Goal: Transaction & Acquisition: Purchase product/service

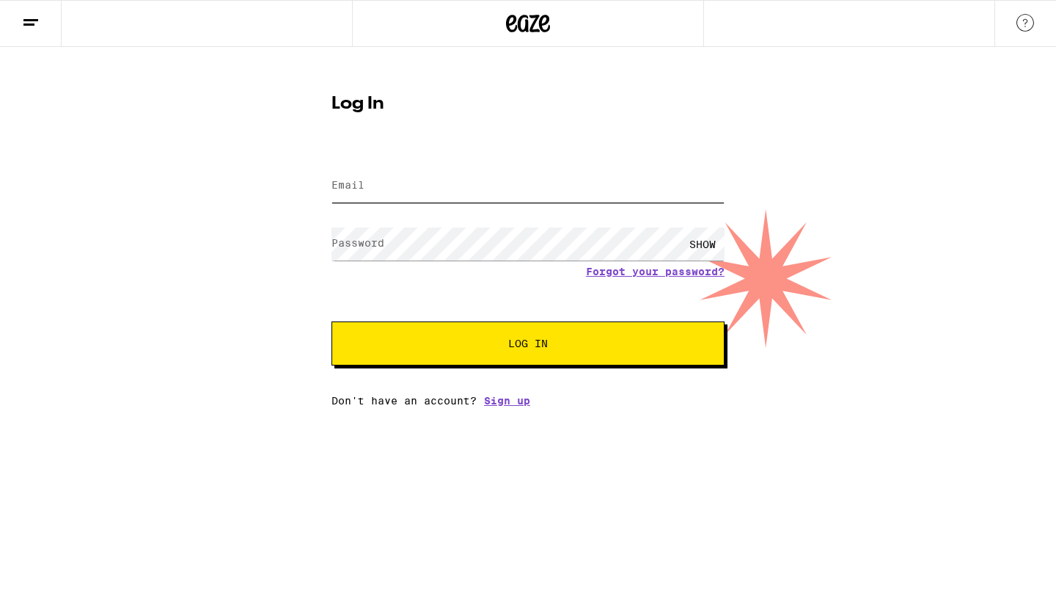
click at [370, 191] on input "Email" at bounding box center [528, 185] width 393 height 33
type input "[EMAIL_ADDRESS][DOMAIN_NAME]"
click at [351, 249] on label "Password" at bounding box center [358, 243] width 53 height 12
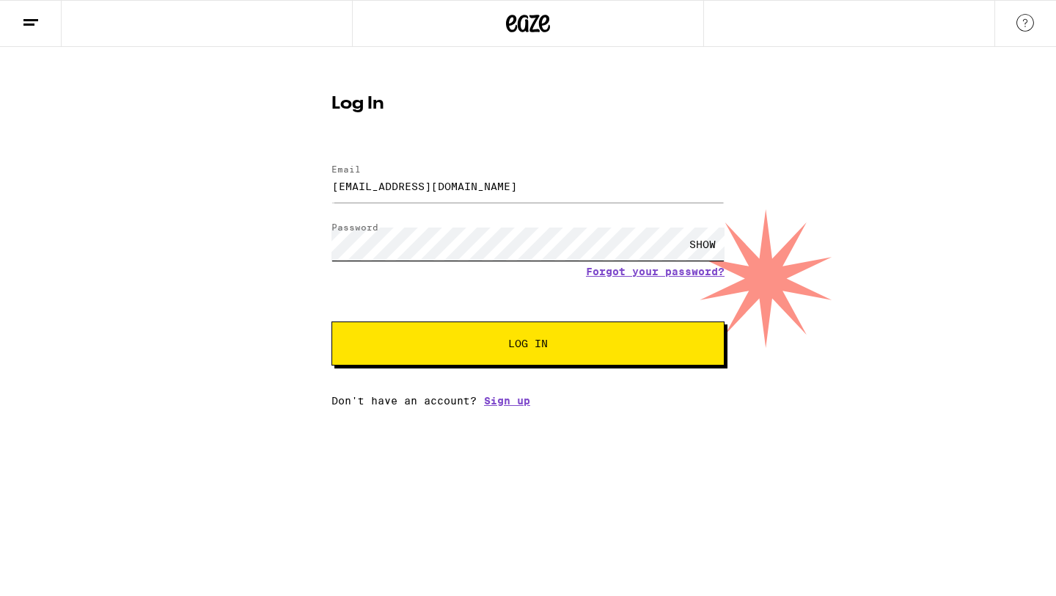
click at [332, 321] on button "Log In" at bounding box center [528, 343] width 393 height 44
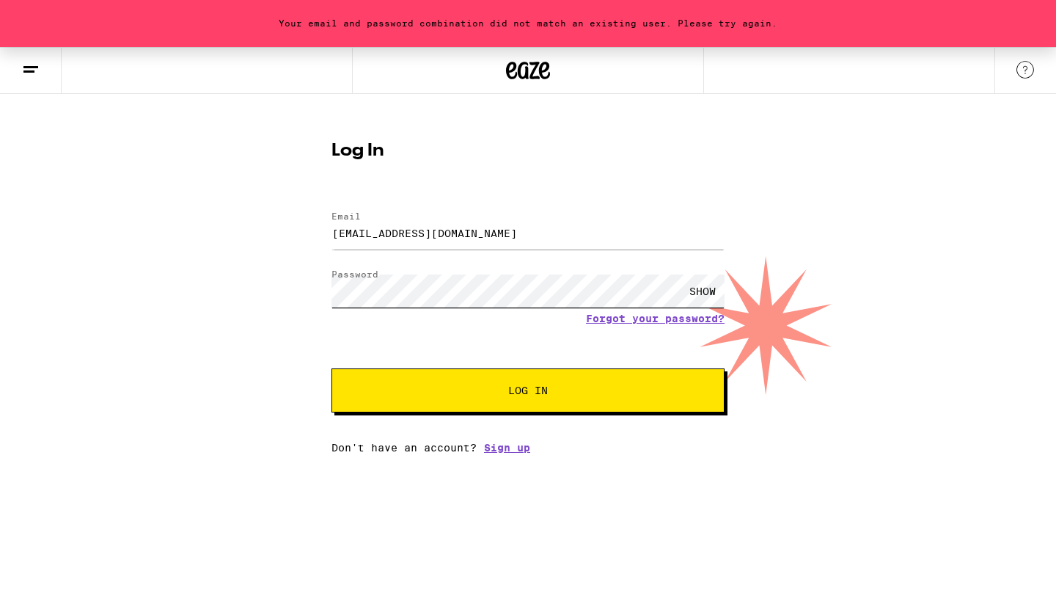
click at [332, 368] on button "Log In" at bounding box center [528, 390] width 393 height 44
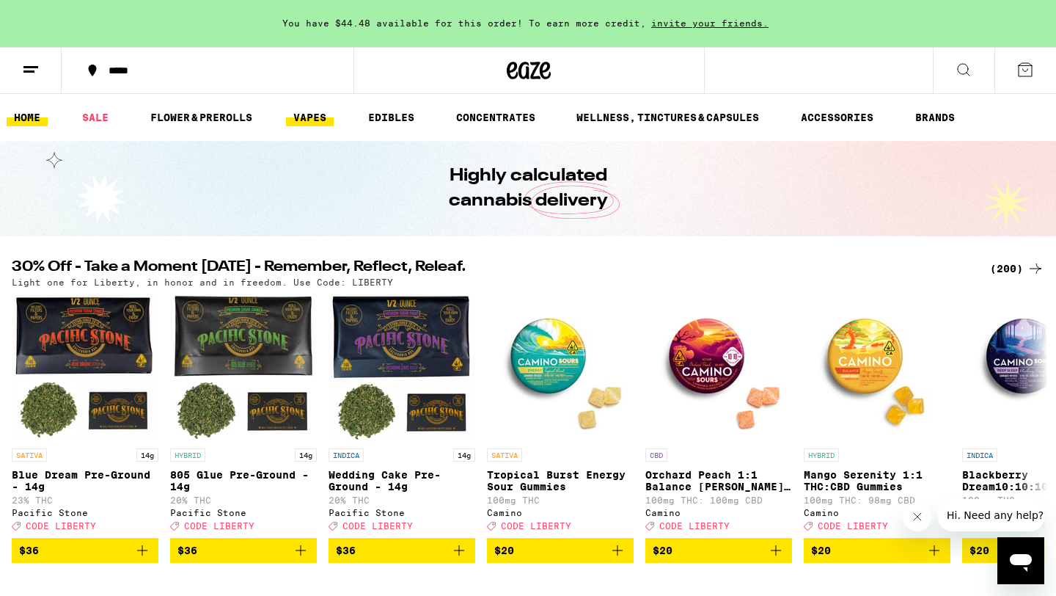
click at [305, 115] on link "VAPES" at bounding box center [310, 118] width 48 height 18
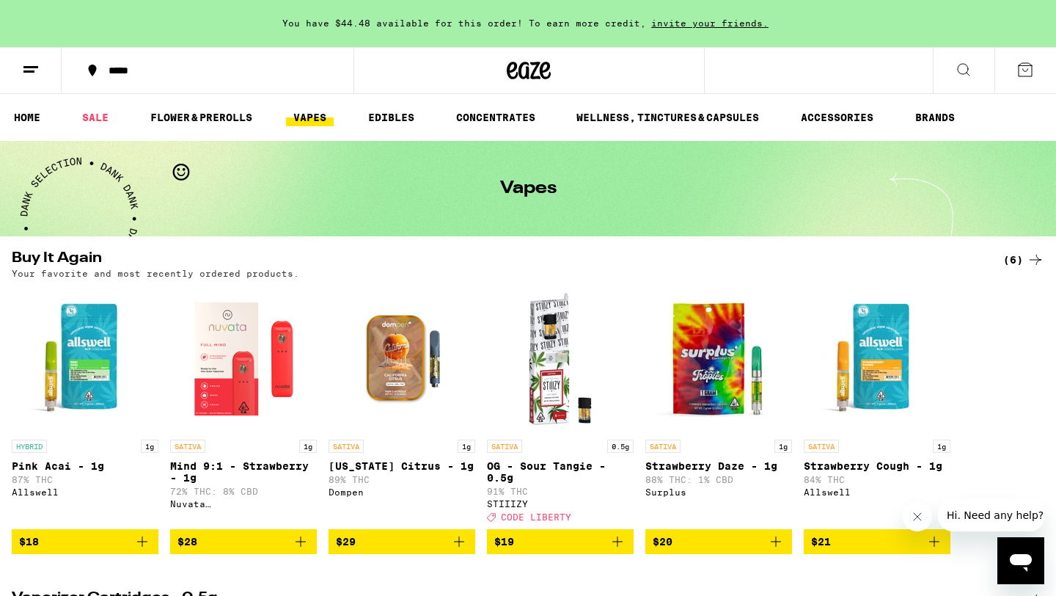
click at [32, 67] on icon at bounding box center [31, 70] width 18 height 18
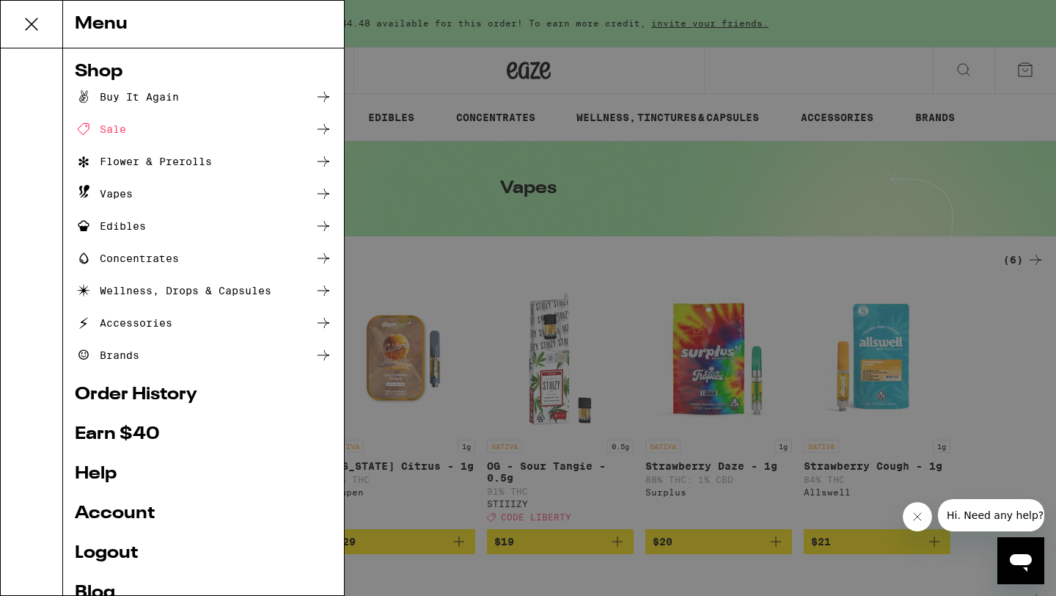
click at [109, 127] on div "Sale" at bounding box center [100, 129] width 51 height 18
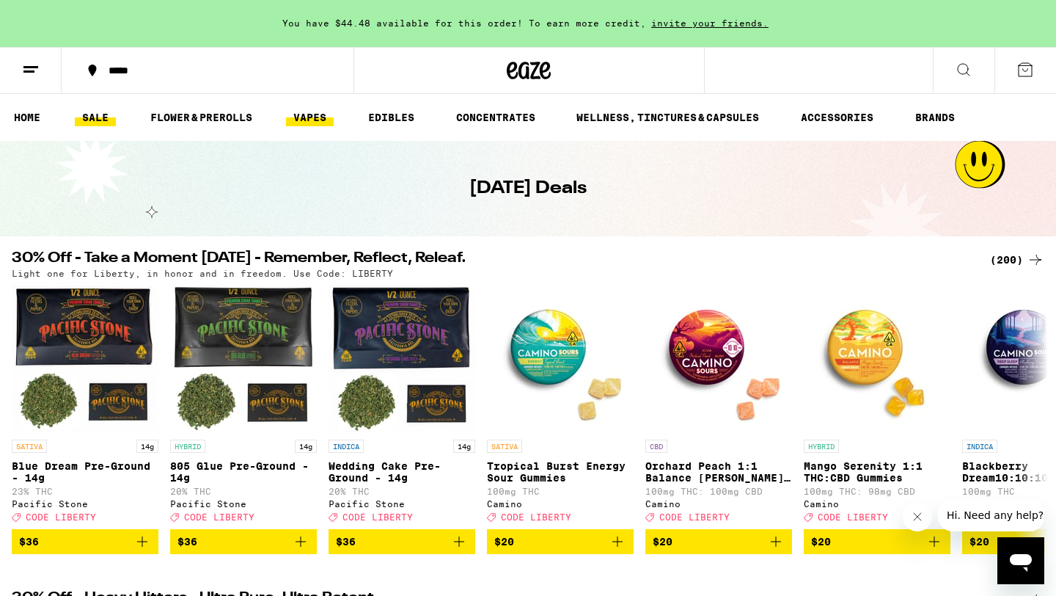
click at [304, 109] on link "VAPES" at bounding box center [310, 118] width 48 height 18
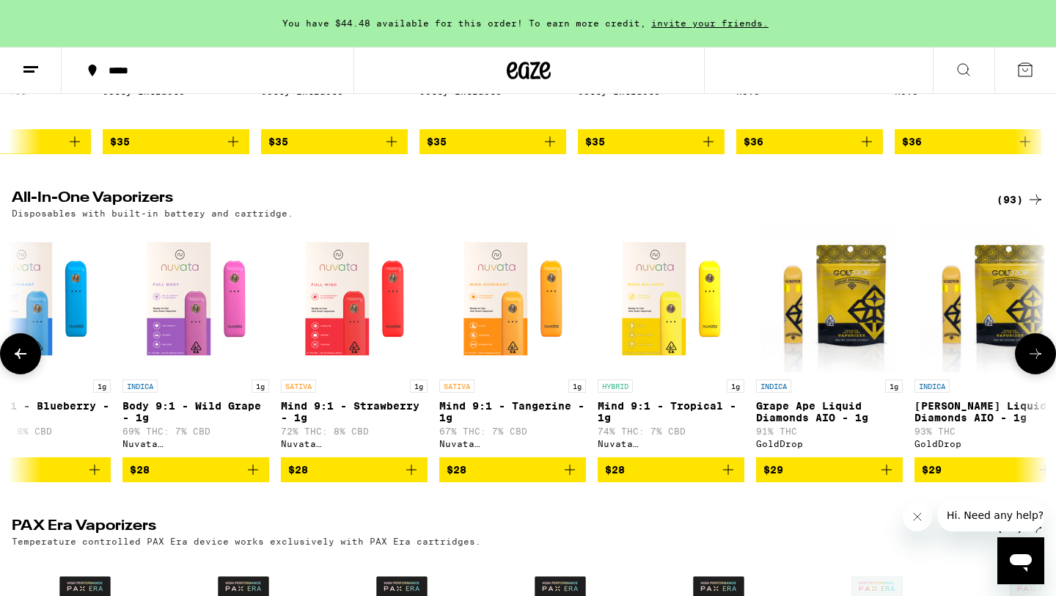
scroll to position [0, 1142]
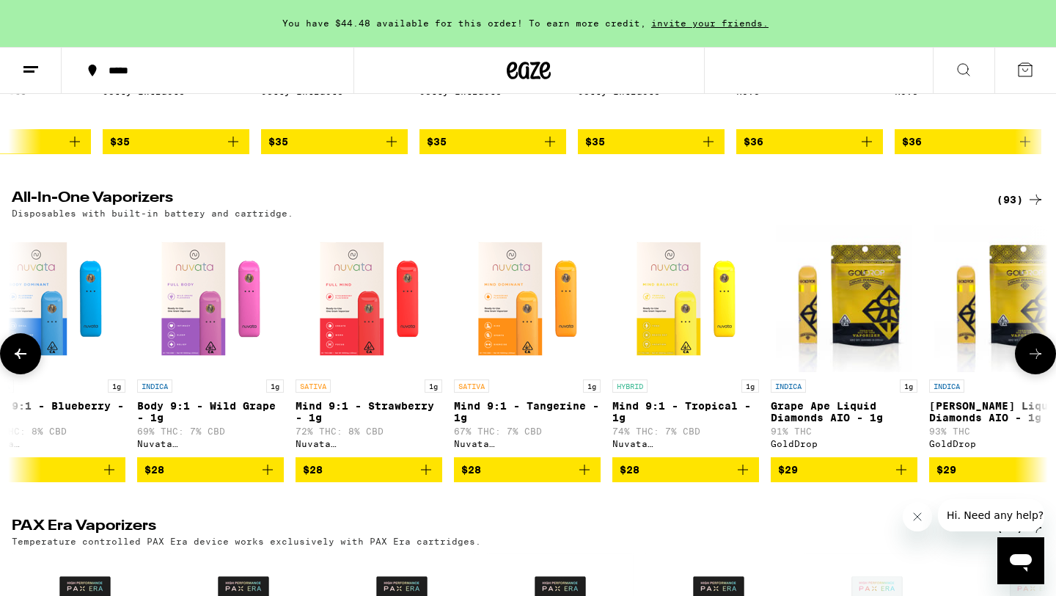
click at [491, 370] on img "Open page for Mind 9:1 - Tangerine - 1g from Nuvata (CA)" at bounding box center [527, 298] width 147 height 147
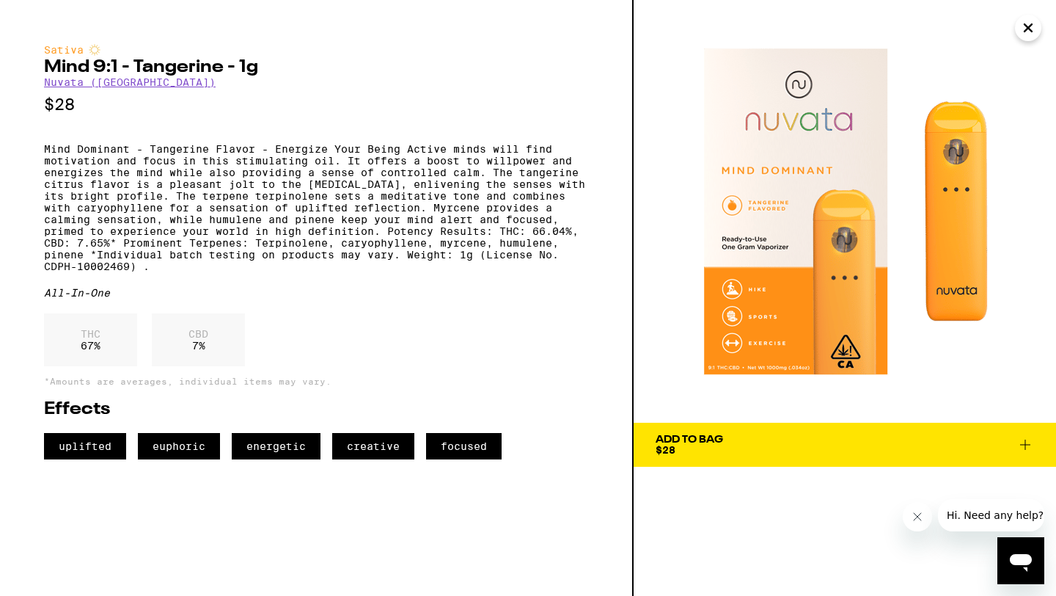
click at [703, 458] on button "Add To Bag $28" at bounding box center [845, 444] width 422 height 44
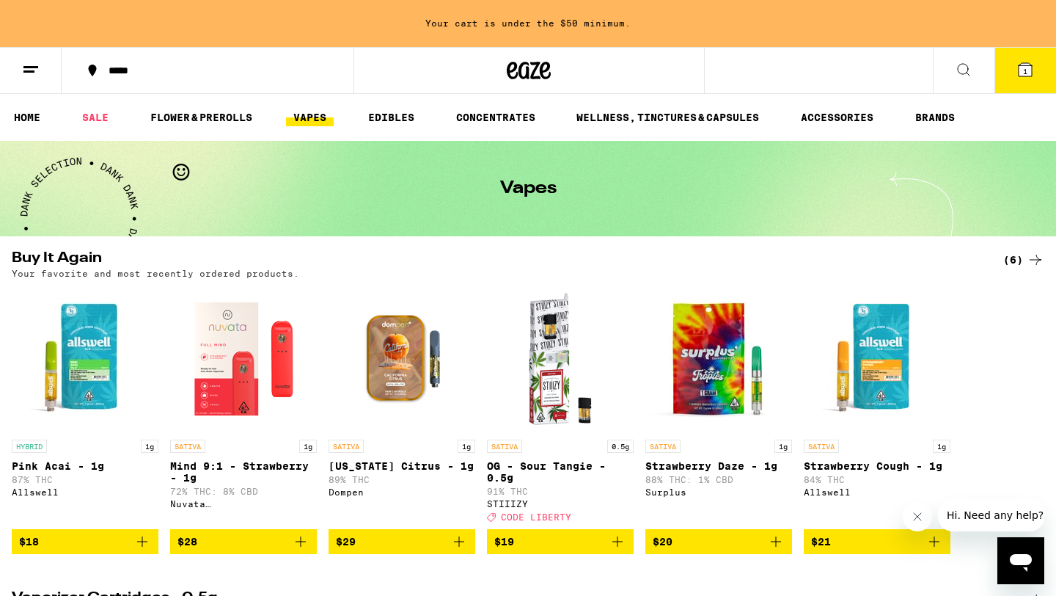
click at [958, 76] on icon at bounding box center [964, 70] width 18 height 18
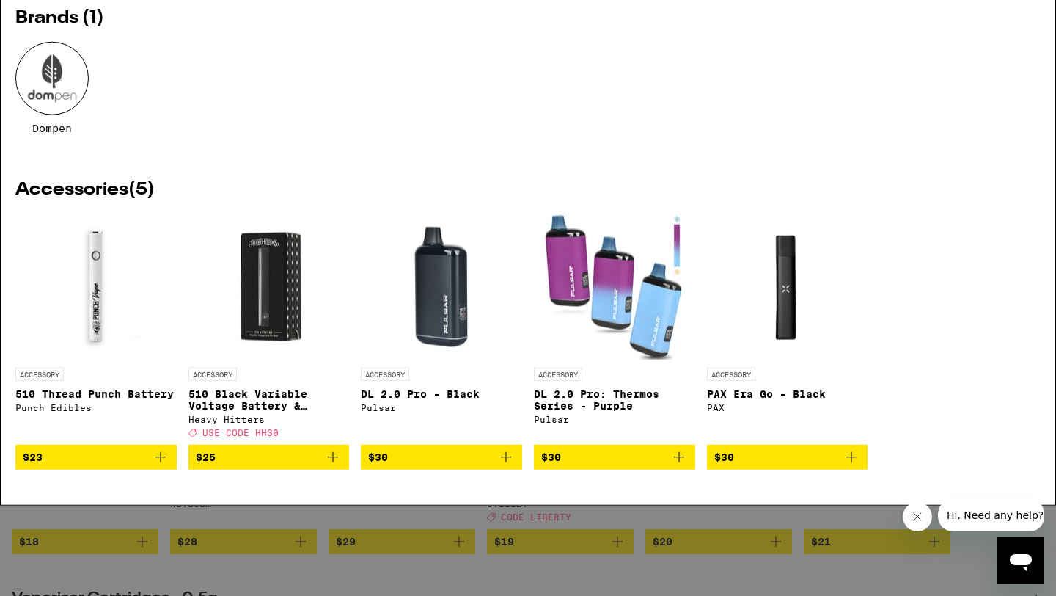
type input "510"
click at [438, 425] on img "Open page for DL 2.0 Pro - Black from Pulsar" at bounding box center [441, 377] width 147 height 147
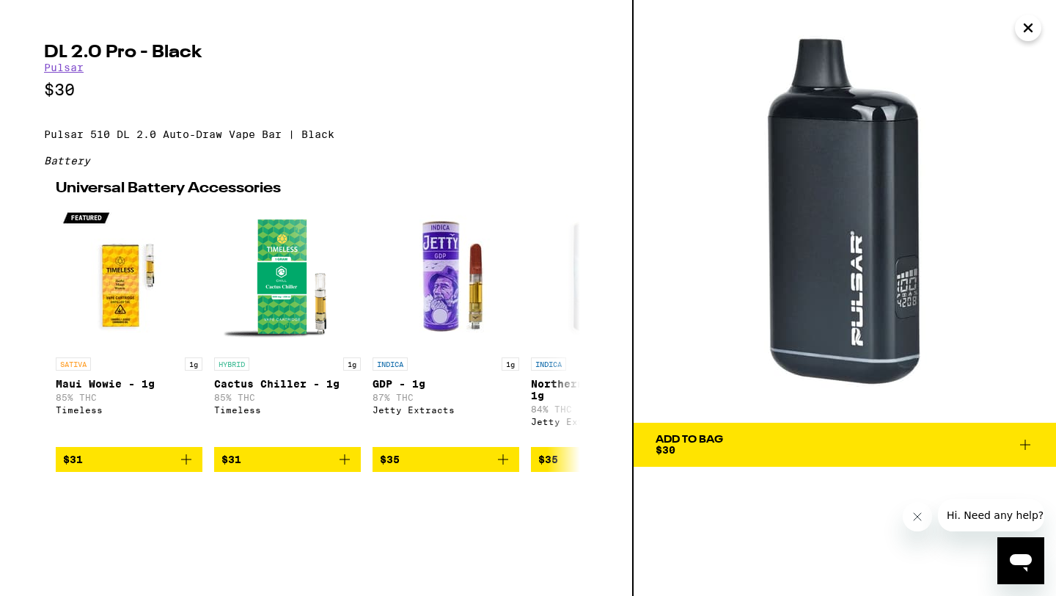
click at [859, 246] on img at bounding box center [845, 211] width 422 height 422
click at [64, 66] on link "Pulsar" at bounding box center [64, 68] width 40 height 12
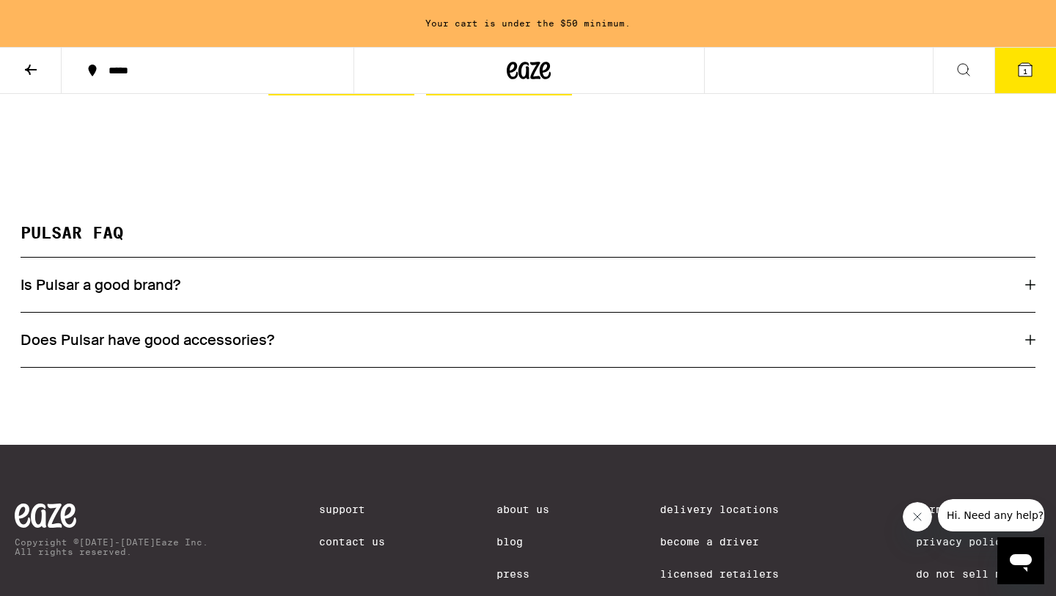
scroll to position [632, 0]
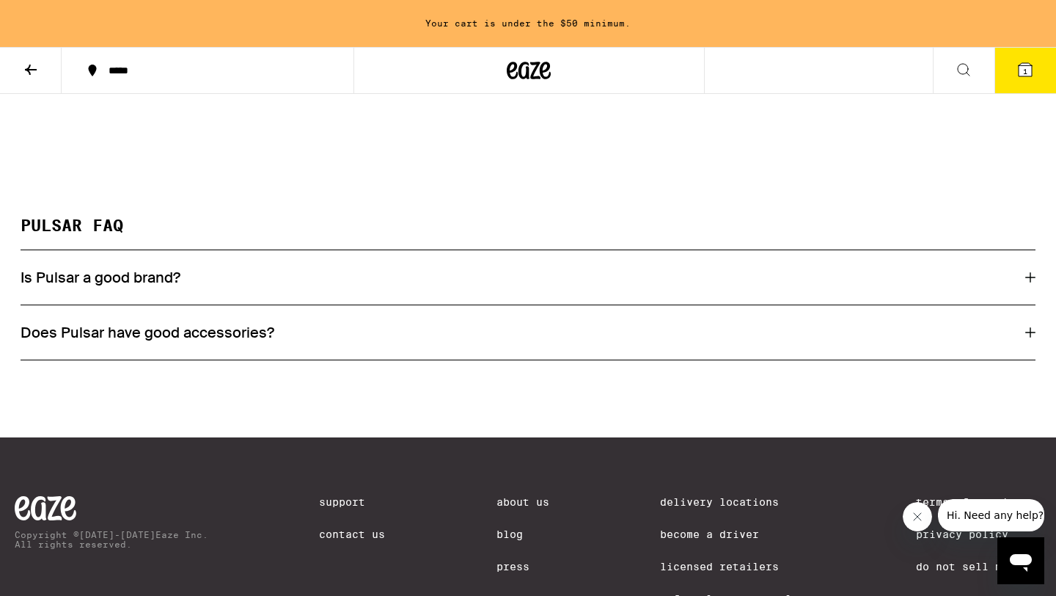
click at [1028, 279] on icon at bounding box center [1030, 277] width 10 height 10
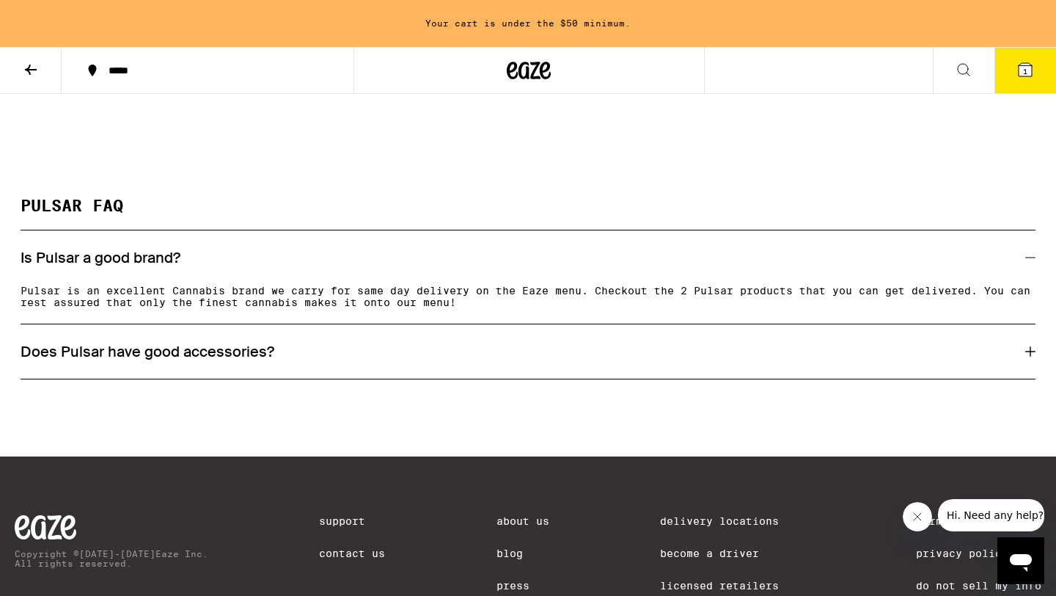
scroll to position [664, 0]
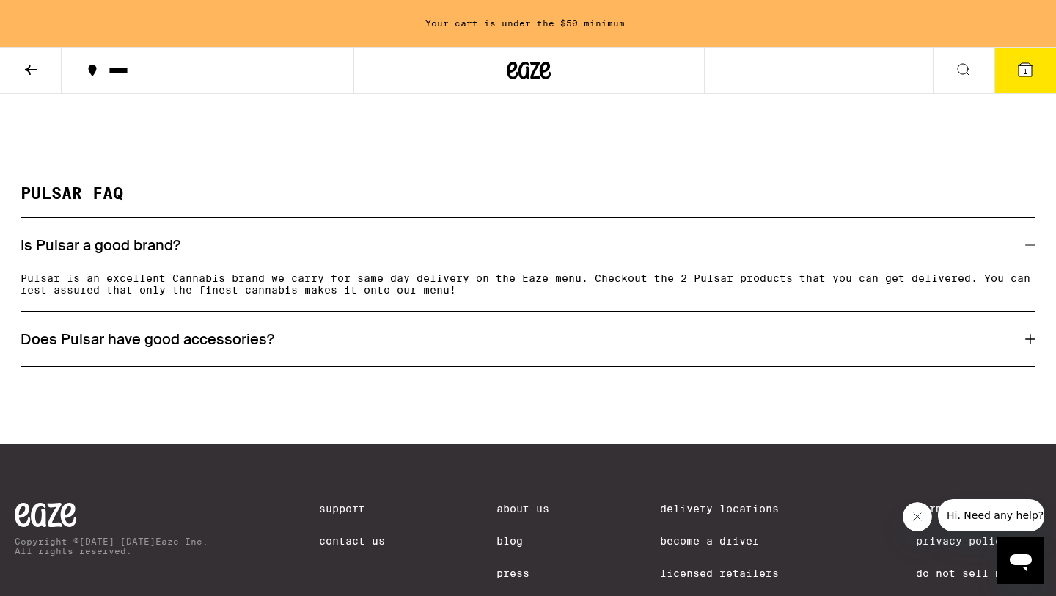
click at [221, 345] on h3 "Does Pulsar have good accessories?" at bounding box center [148, 338] width 254 height 19
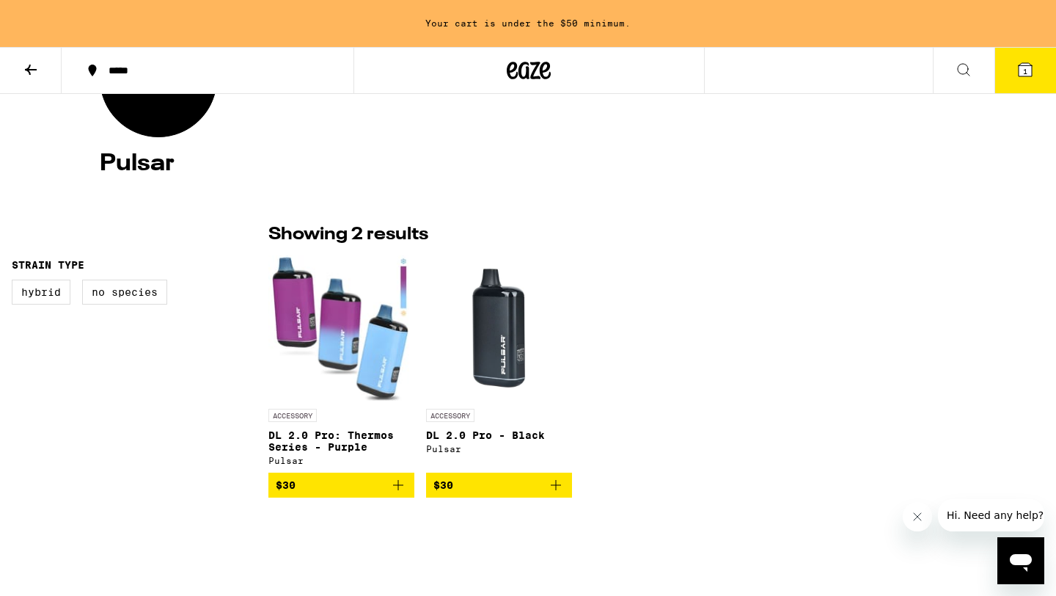
scroll to position [0, 0]
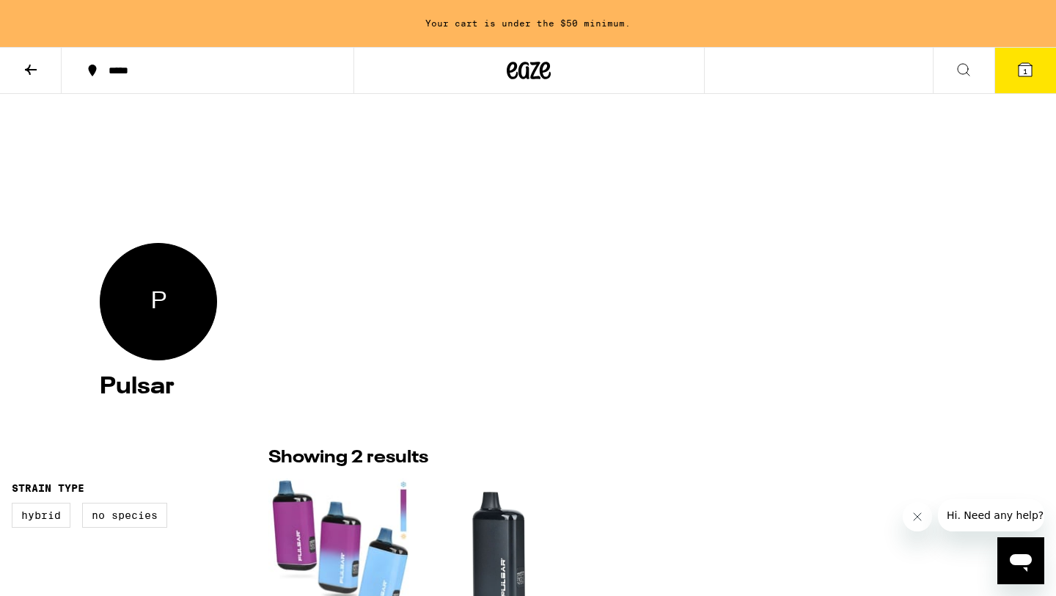
click at [145, 66] on div "*****" at bounding box center [216, 70] width 230 height 10
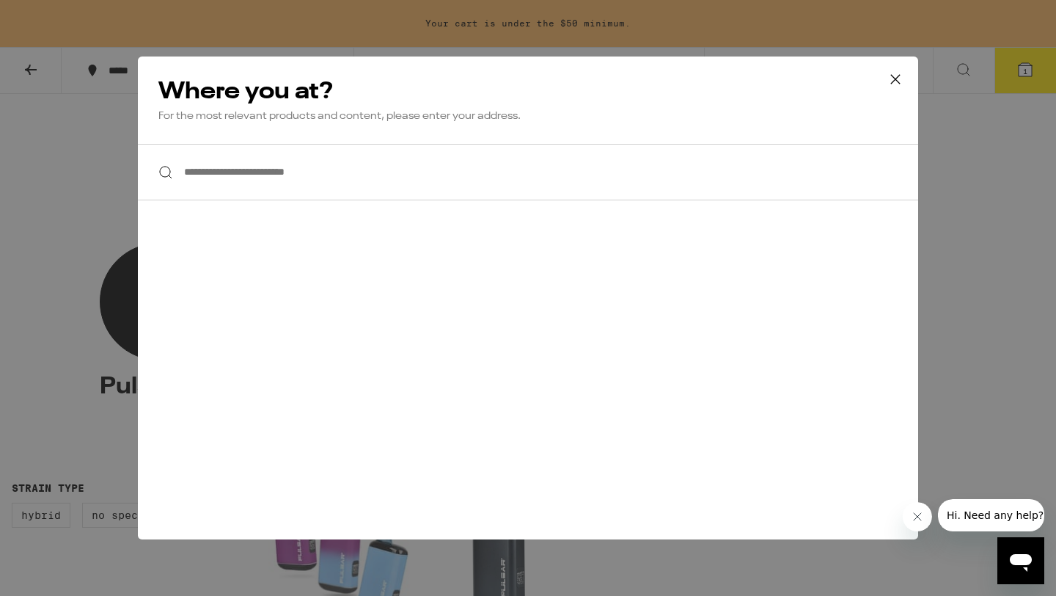
click at [205, 185] on input "**********" at bounding box center [528, 172] width 780 height 56
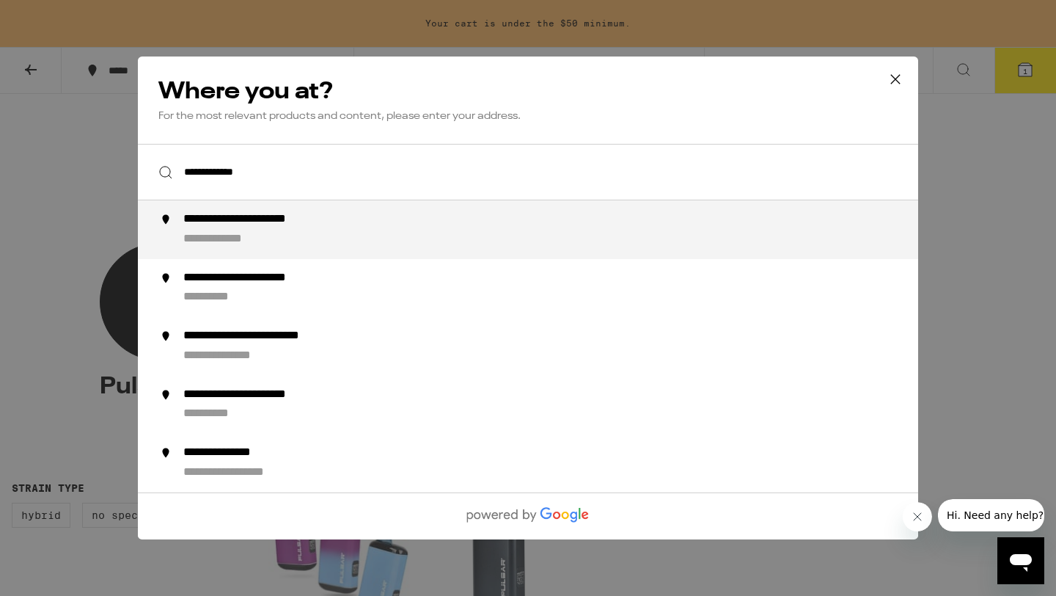
click at [228, 236] on div "**********" at bounding box center [232, 239] width 98 height 15
type input "**********"
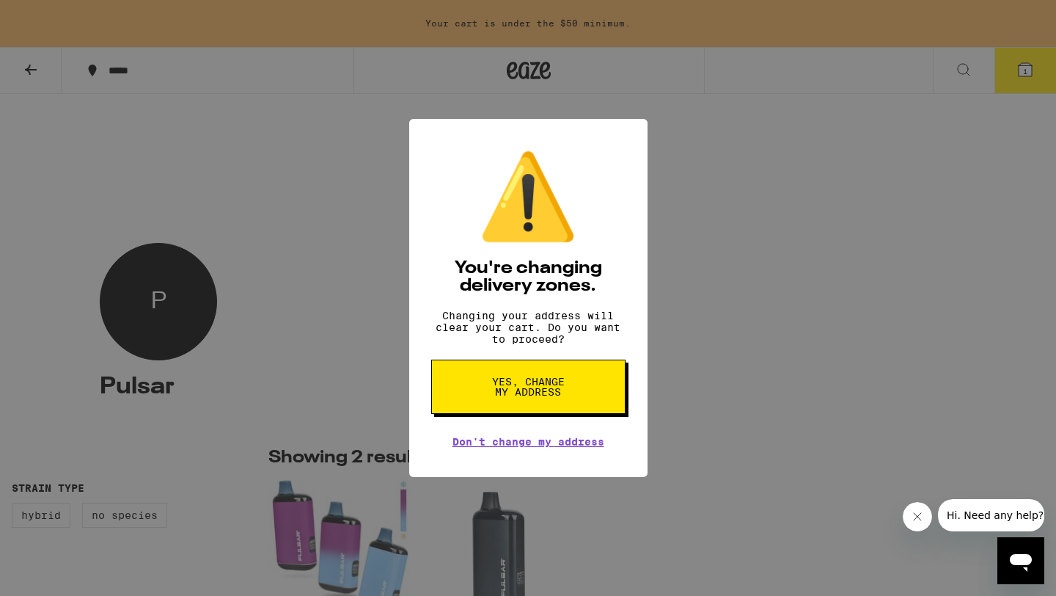
click at [541, 387] on span "Yes, change my address" at bounding box center [529, 386] width 76 height 21
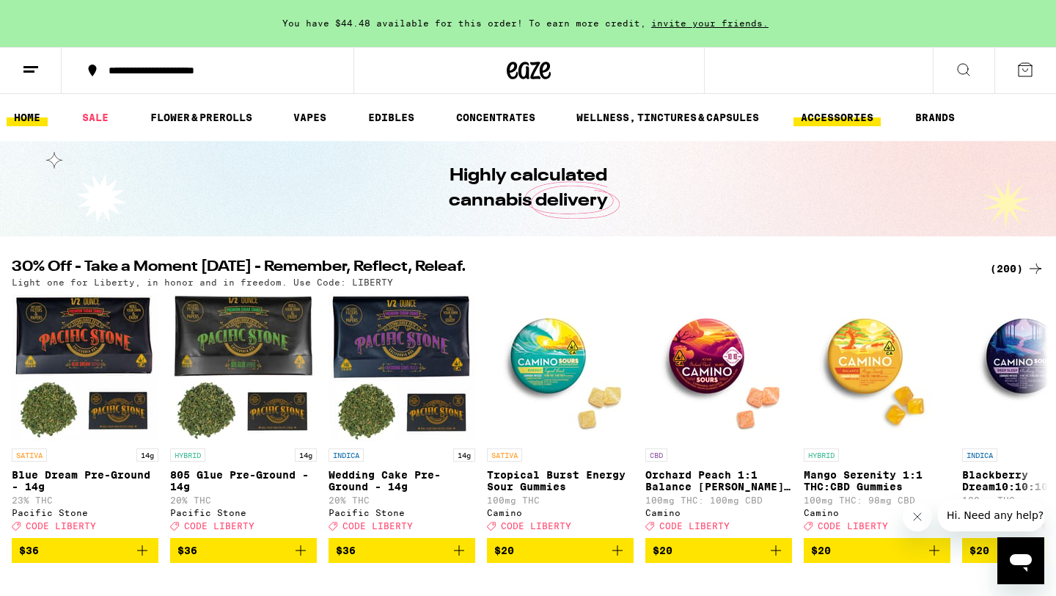
click at [834, 115] on link "ACCESSORIES" at bounding box center [837, 118] width 87 height 18
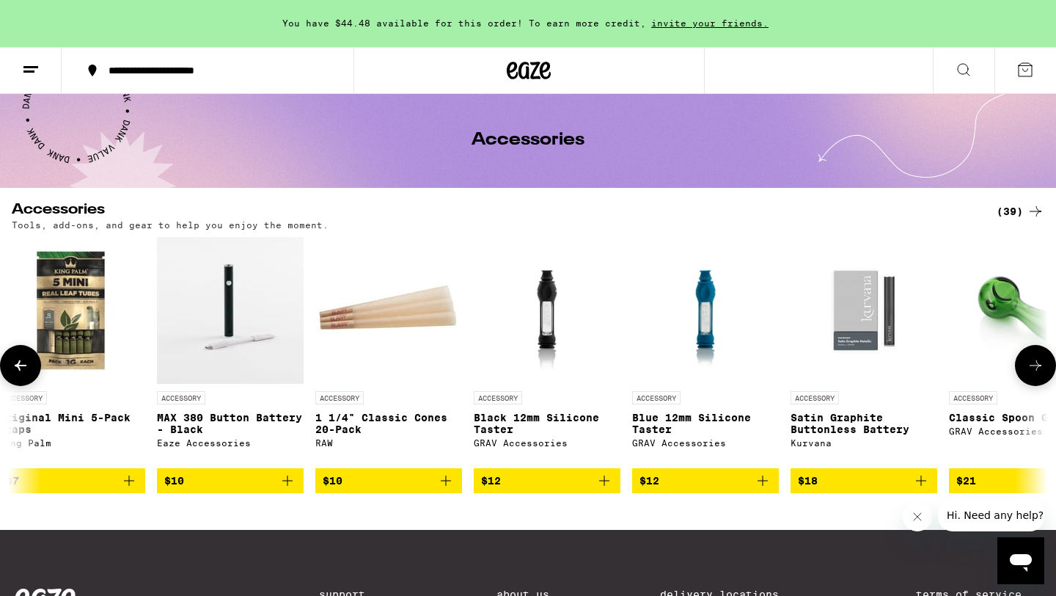
scroll to position [0, 2560]
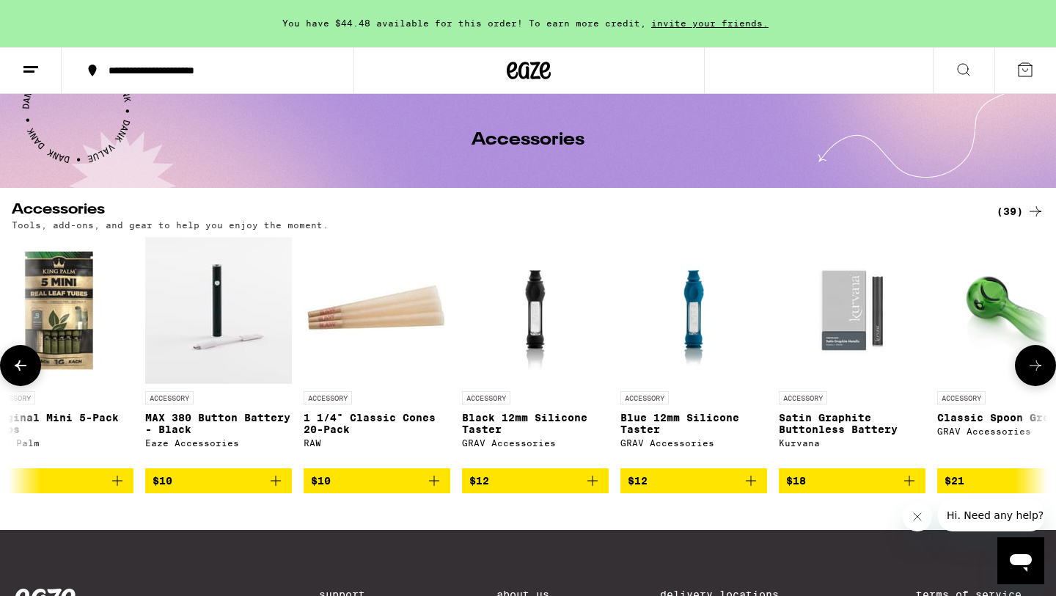
click at [530, 323] on img "Open page for Black 12mm Silicone Taster from GRAV Accessories" at bounding box center [535, 310] width 110 height 147
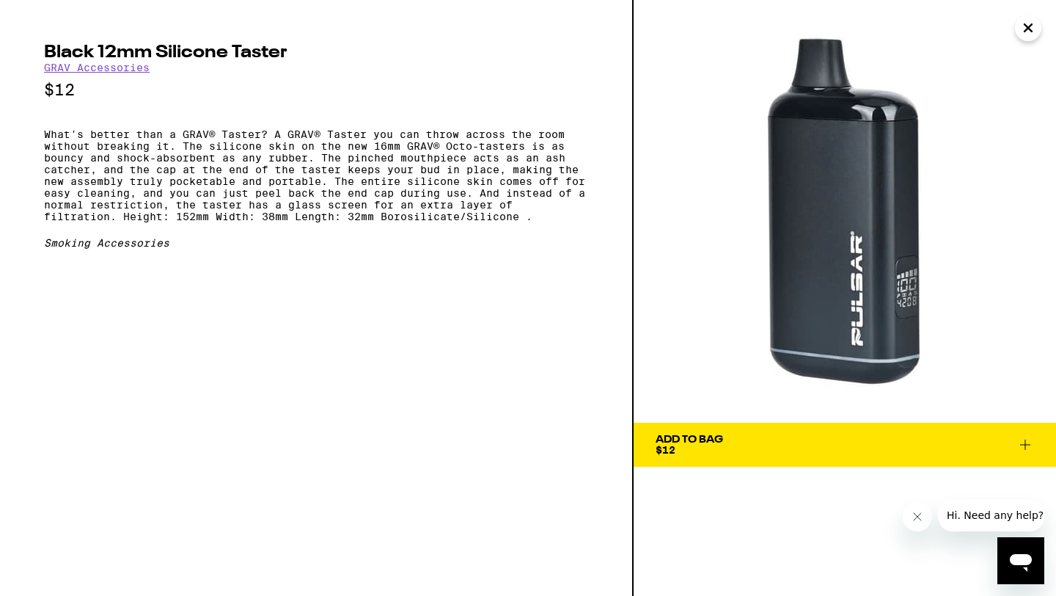
click at [1030, 26] on icon "Close" at bounding box center [1028, 28] width 18 height 22
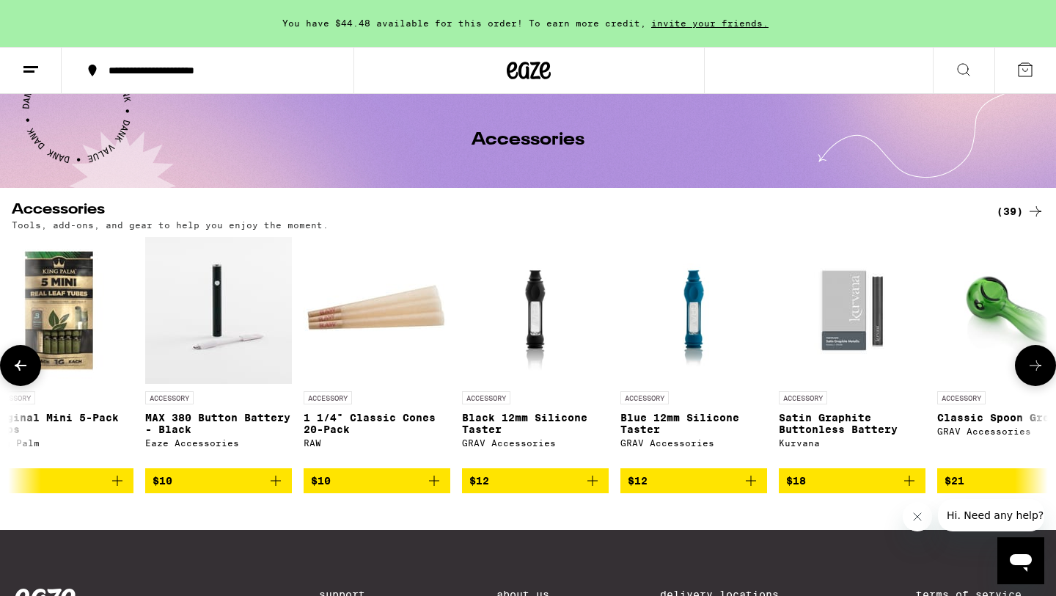
click at [544, 284] on img "Open page for Black 12mm Silicone Taster from GRAV Accessories" at bounding box center [535, 310] width 110 height 147
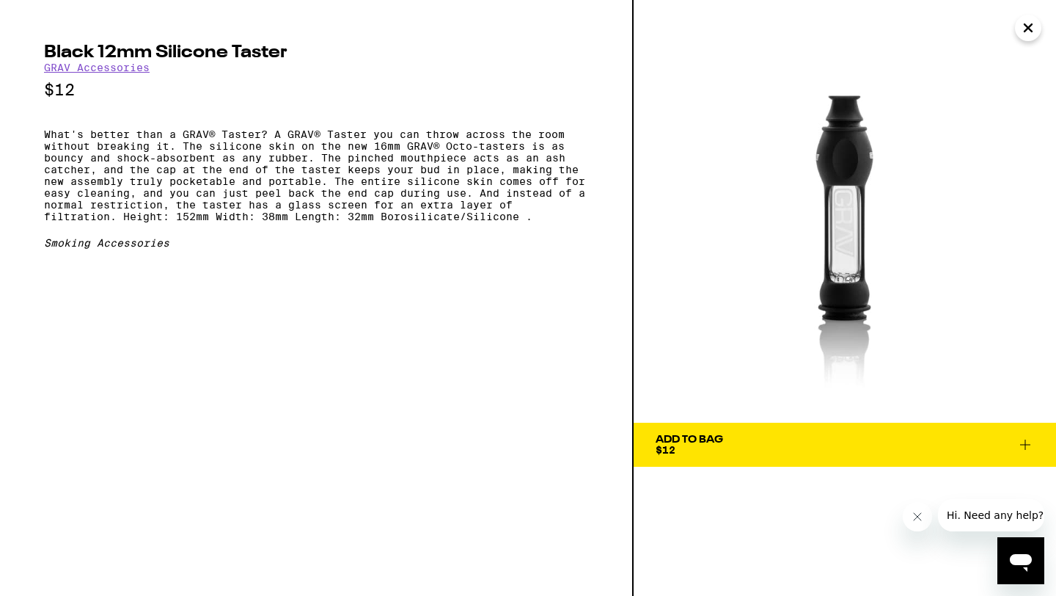
click at [1021, 26] on icon "Close" at bounding box center [1028, 28] width 18 height 22
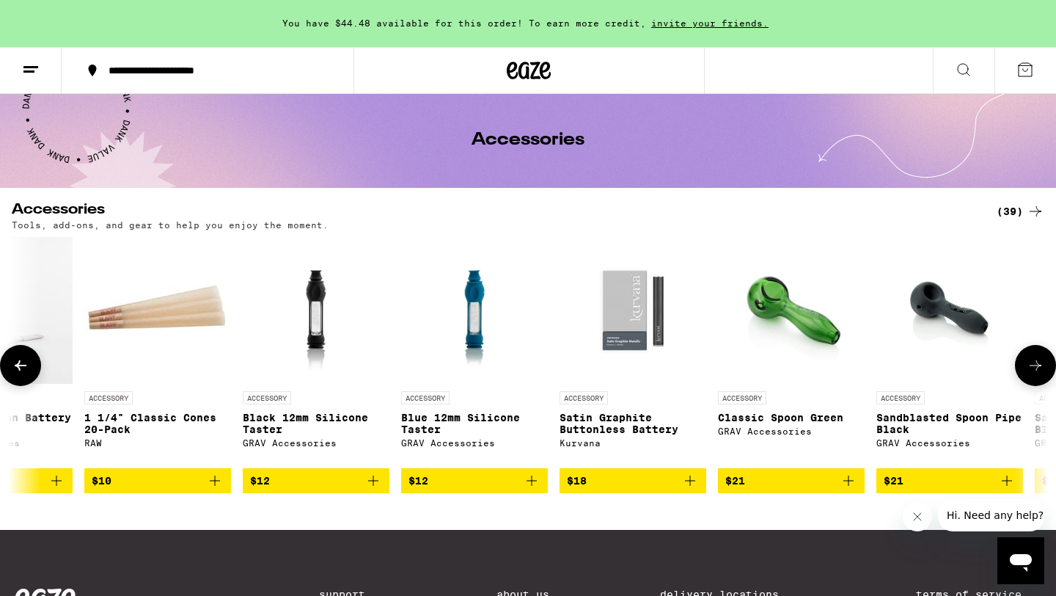
scroll to position [0, 2783]
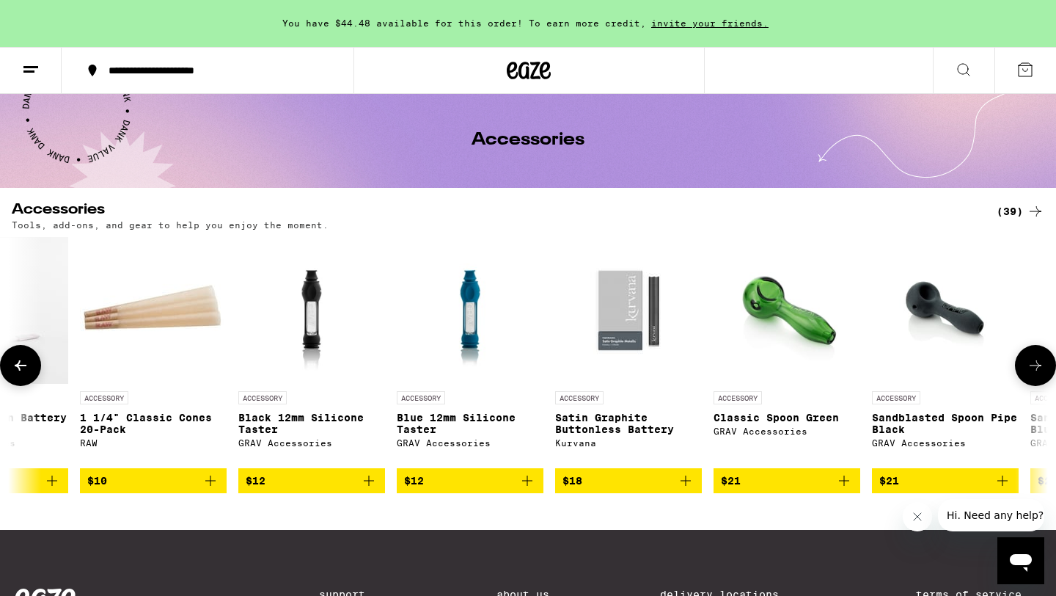
click at [625, 318] on img "Open page for Satin Graphite Buttonless Battery from Kurvana" at bounding box center [628, 310] width 147 height 147
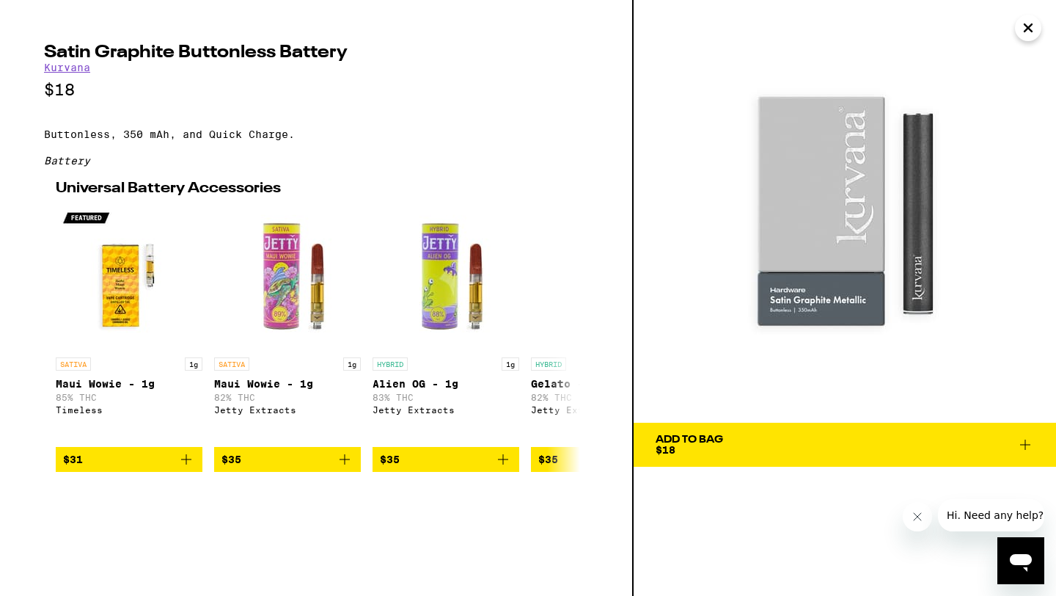
click at [68, 67] on link "Kurvana" at bounding box center [67, 68] width 46 height 12
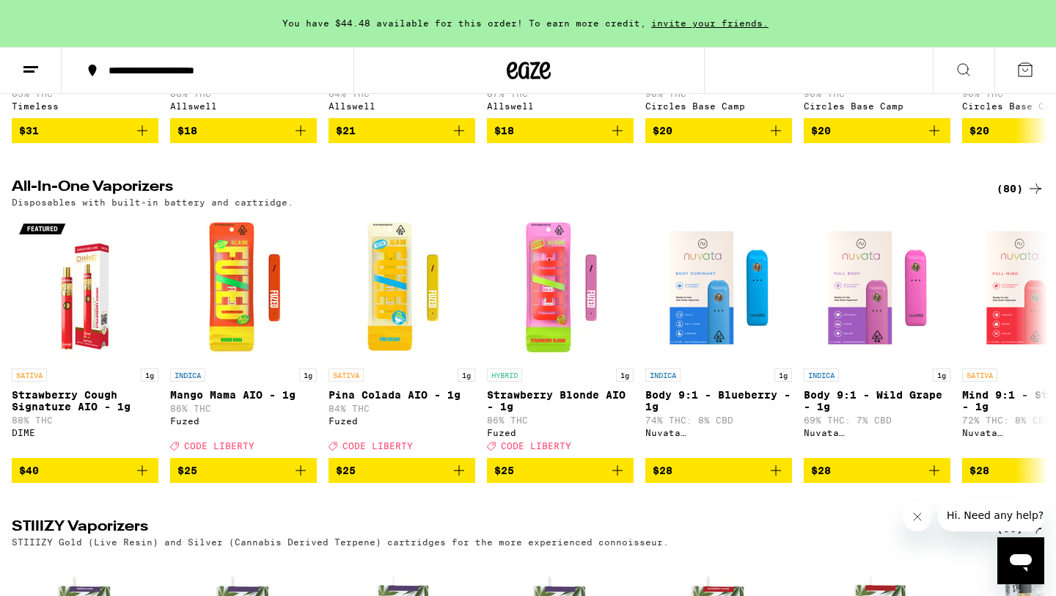
scroll to position [2418, 0]
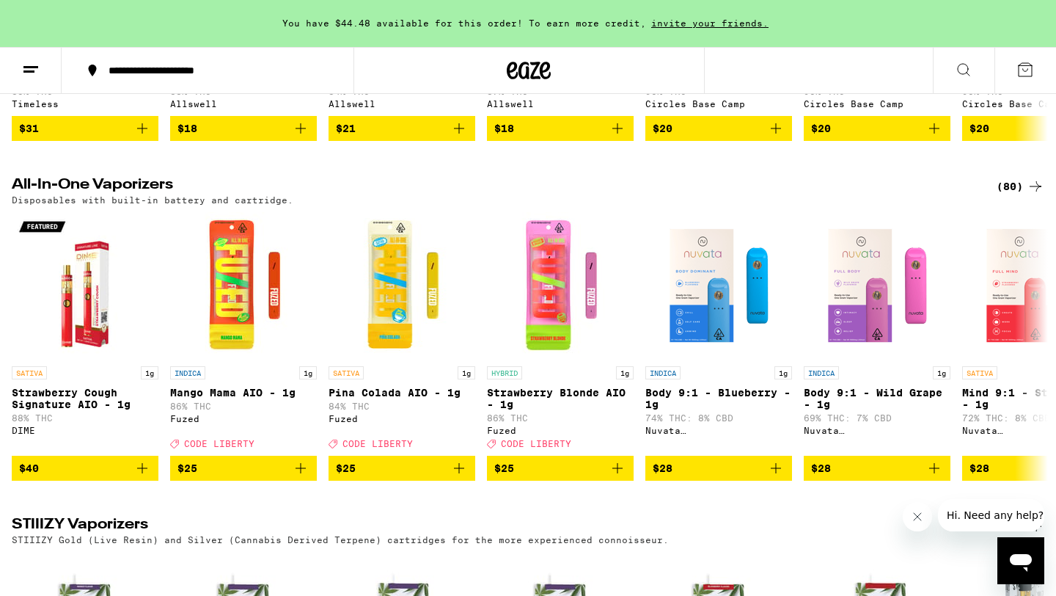
click at [973, 63] on button at bounding box center [964, 71] width 62 height 46
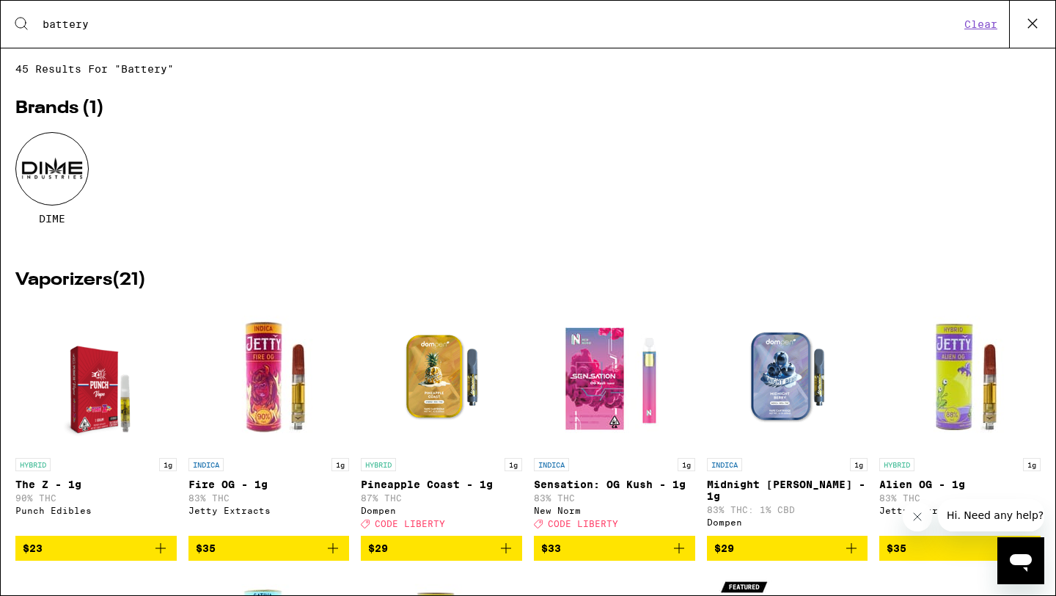
type input "battery"
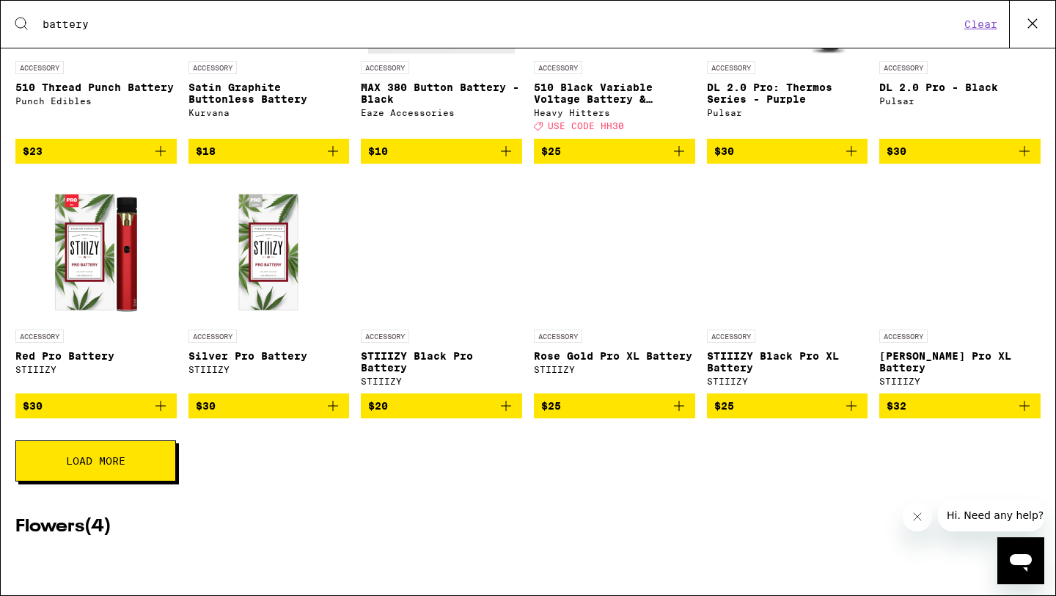
scroll to position [1053, 0]
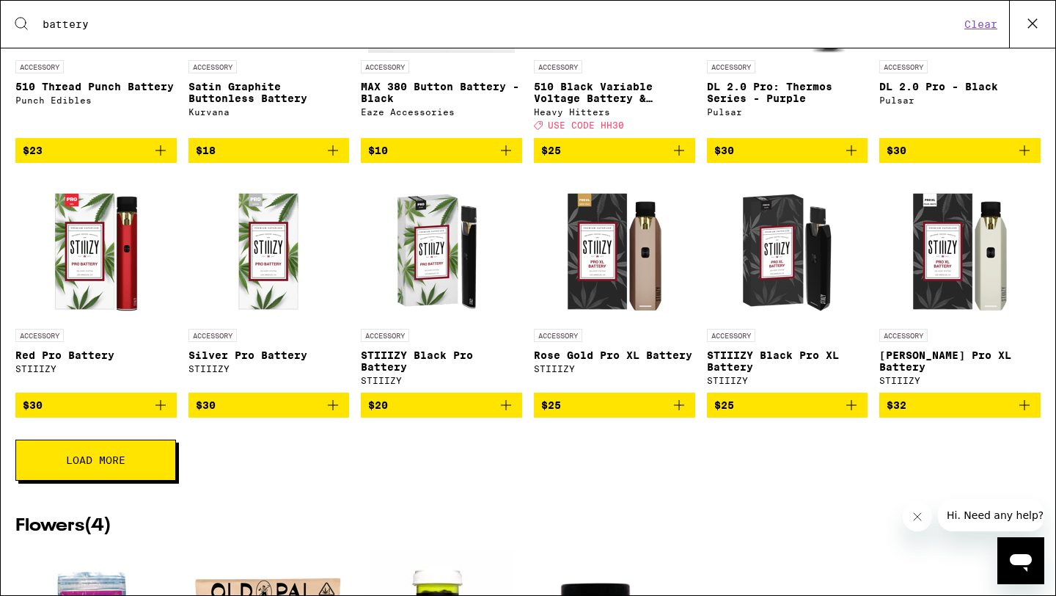
click at [646, 313] on img "Open page for Rose Gold Pro XL Battery from STIIIZY" at bounding box center [614, 248] width 147 height 147
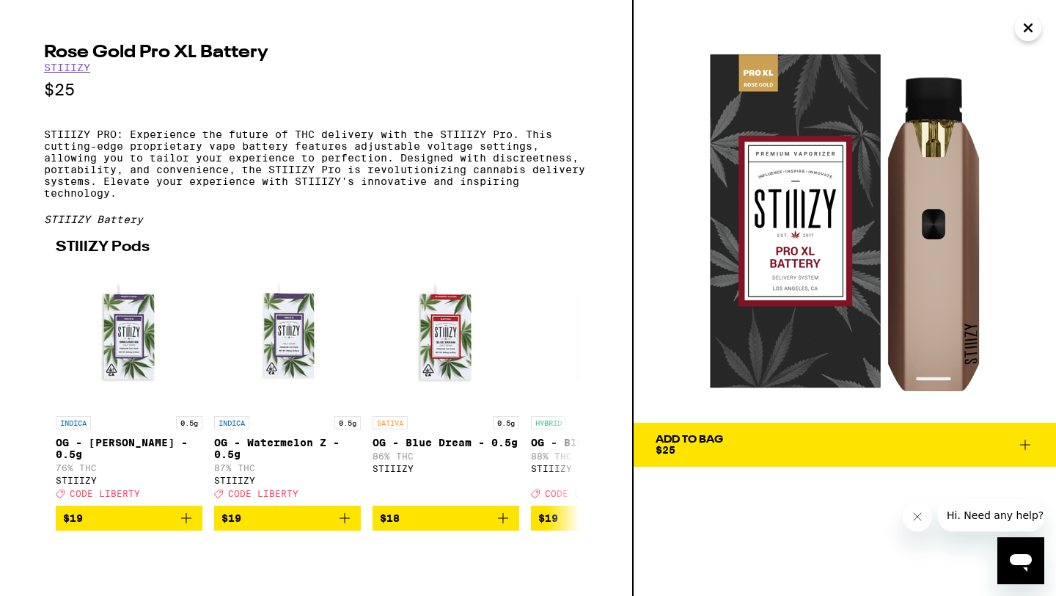
click at [1026, 31] on icon "Close" at bounding box center [1028, 28] width 18 height 22
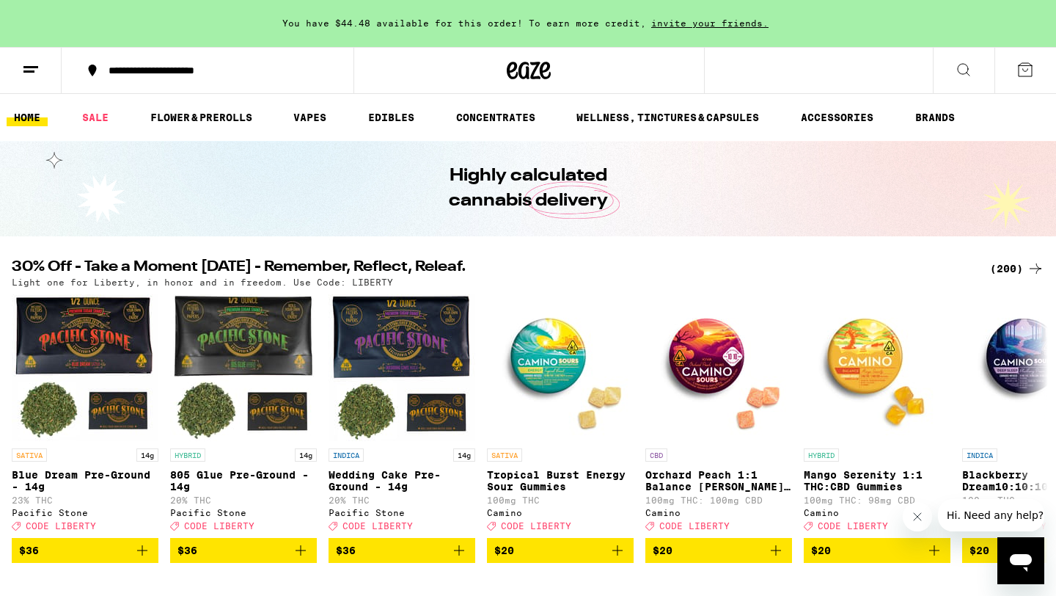
click at [962, 73] on icon at bounding box center [964, 70] width 18 height 18
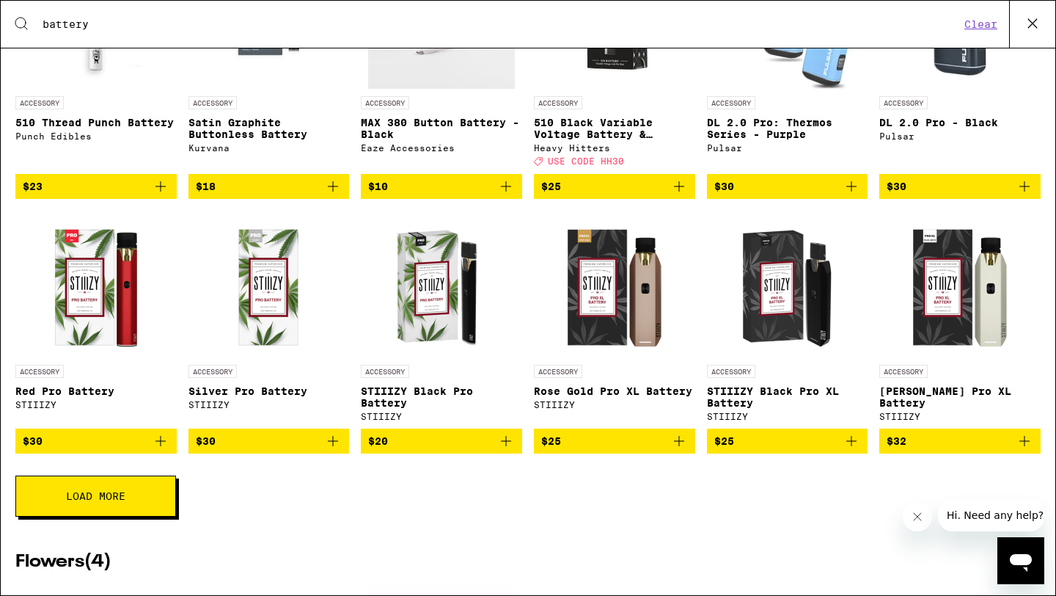
scroll to position [1014, 0]
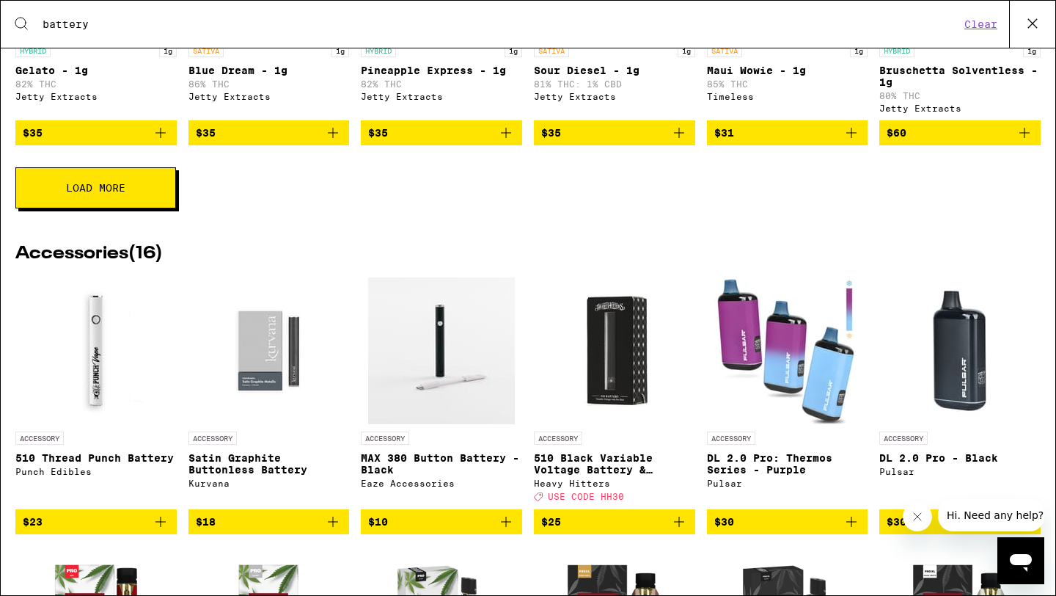
scroll to position [678, 0]
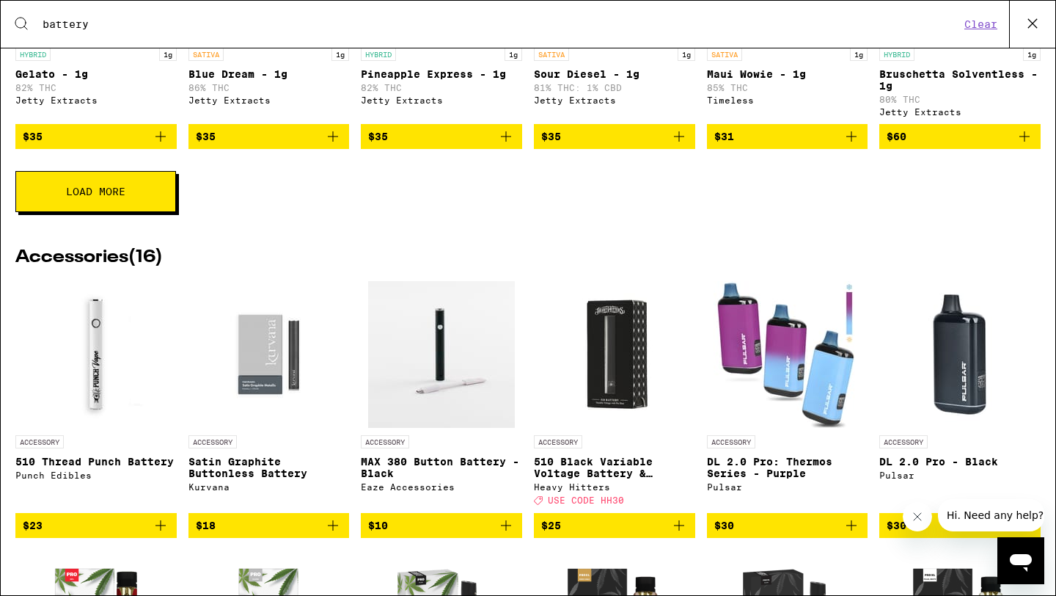
click at [453, 362] on img "Open page for MAX 380 Button Battery - Black from Eaze Accessories" at bounding box center [441, 354] width 147 height 147
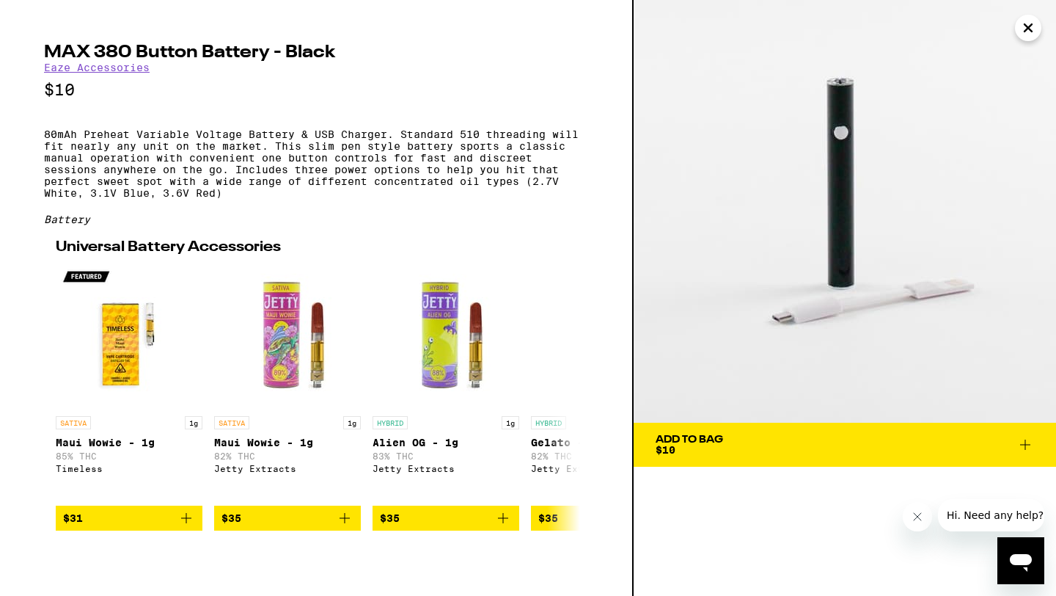
click at [744, 442] on span "Add To Bag $10" at bounding box center [845, 444] width 378 height 21
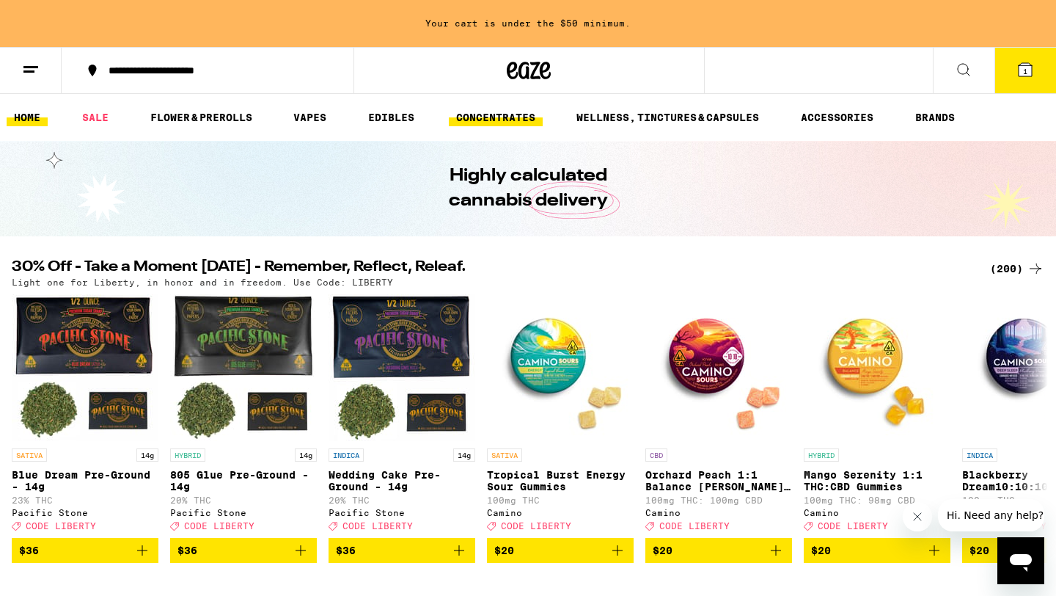
click at [485, 119] on link "CONCENTRATES" at bounding box center [496, 118] width 94 height 18
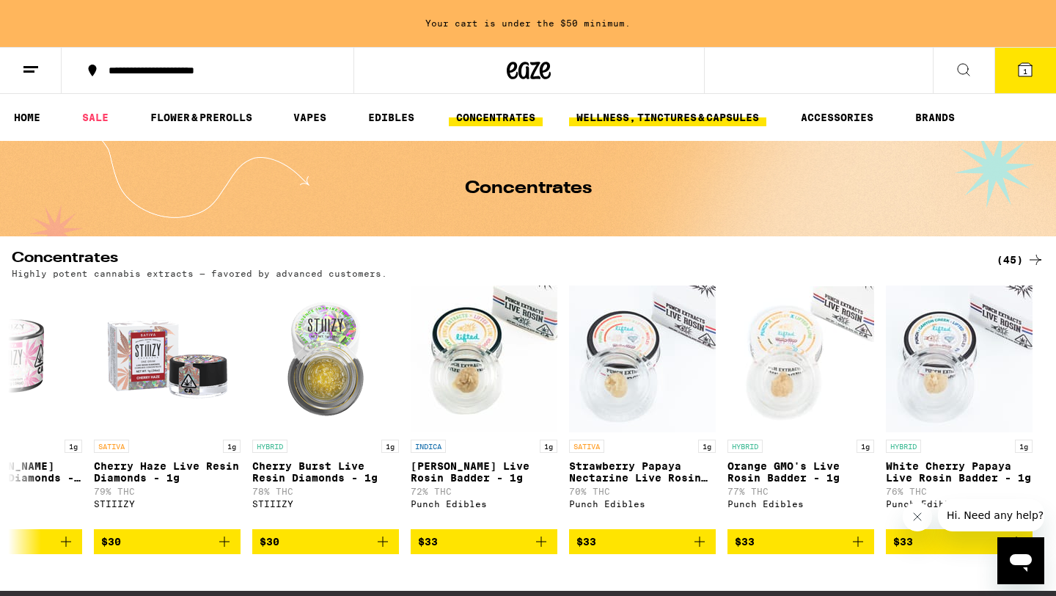
click at [658, 120] on link "WELLNESS, TINCTURES & CAPSULES" at bounding box center [667, 118] width 197 height 18
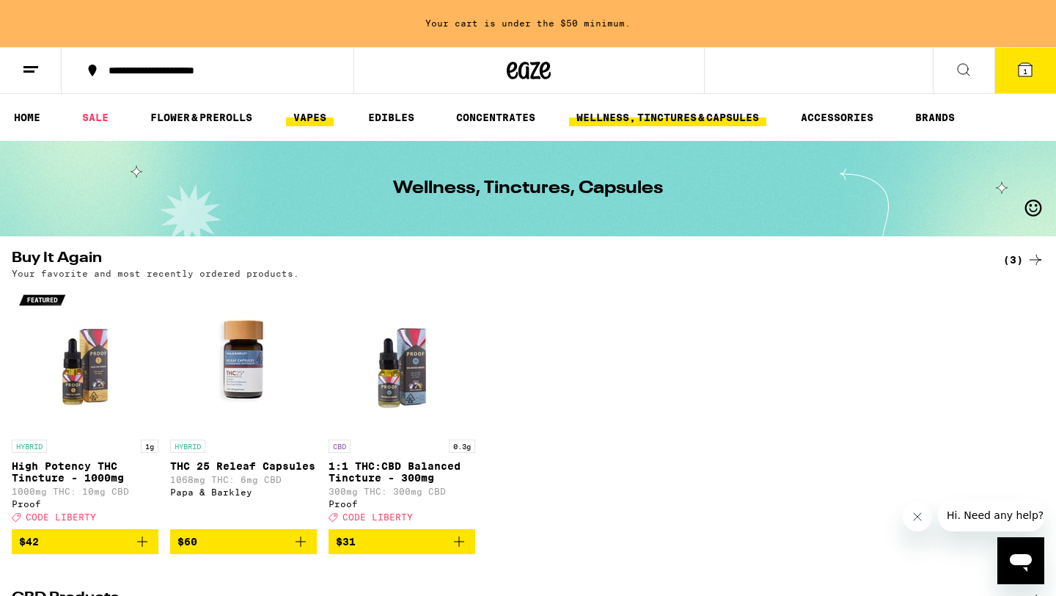
click at [307, 115] on link "VAPES" at bounding box center [310, 118] width 48 height 18
